Goal: Navigation & Orientation: Find specific page/section

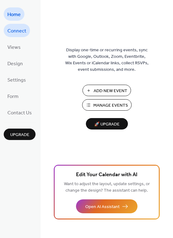
click at [21, 31] on span "Connect" at bounding box center [16, 31] width 19 height 10
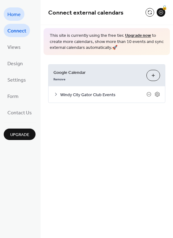
click at [18, 15] on span "Home" at bounding box center [13, 15] width 13 height 10
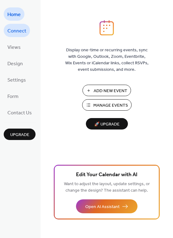
click at [20, 32] on span "Connect" at bounding box center [16, 31] width 19 height 10
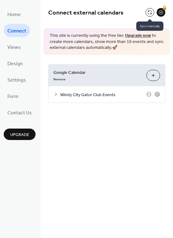
click at [149, 11] on button at bounding box center [150, 12] width 9 height 9
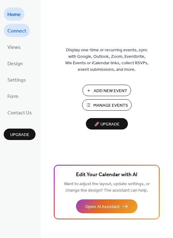
click at [18, 28] on span "Connect" at bounding box center [16, 31] width 19 height 10
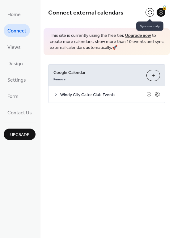
click at [149, 14] on button at bounding box center [150, 12] width 9 height 9
